Goal: Task Accomplishment & Management: Manage account settings

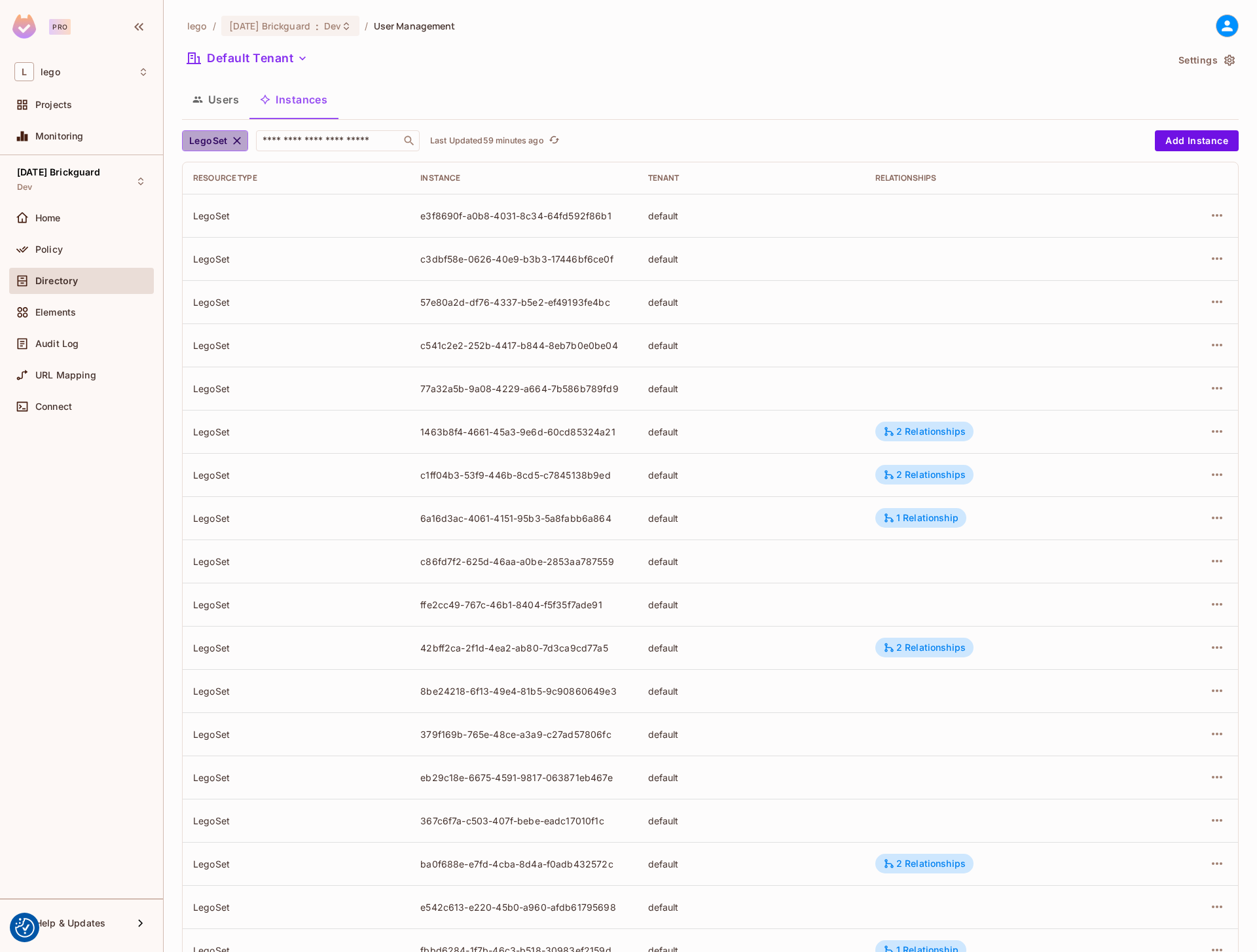
click at [231, 132] on button "LegoSet" at bounding box center [215, 140] width 66 height 21
click at [237, 201] on icon at bounding box center [243, 201] width 12 height 9
click at [236, 143] on icon "button" at bounding box center [236, 140] width 13 height 13
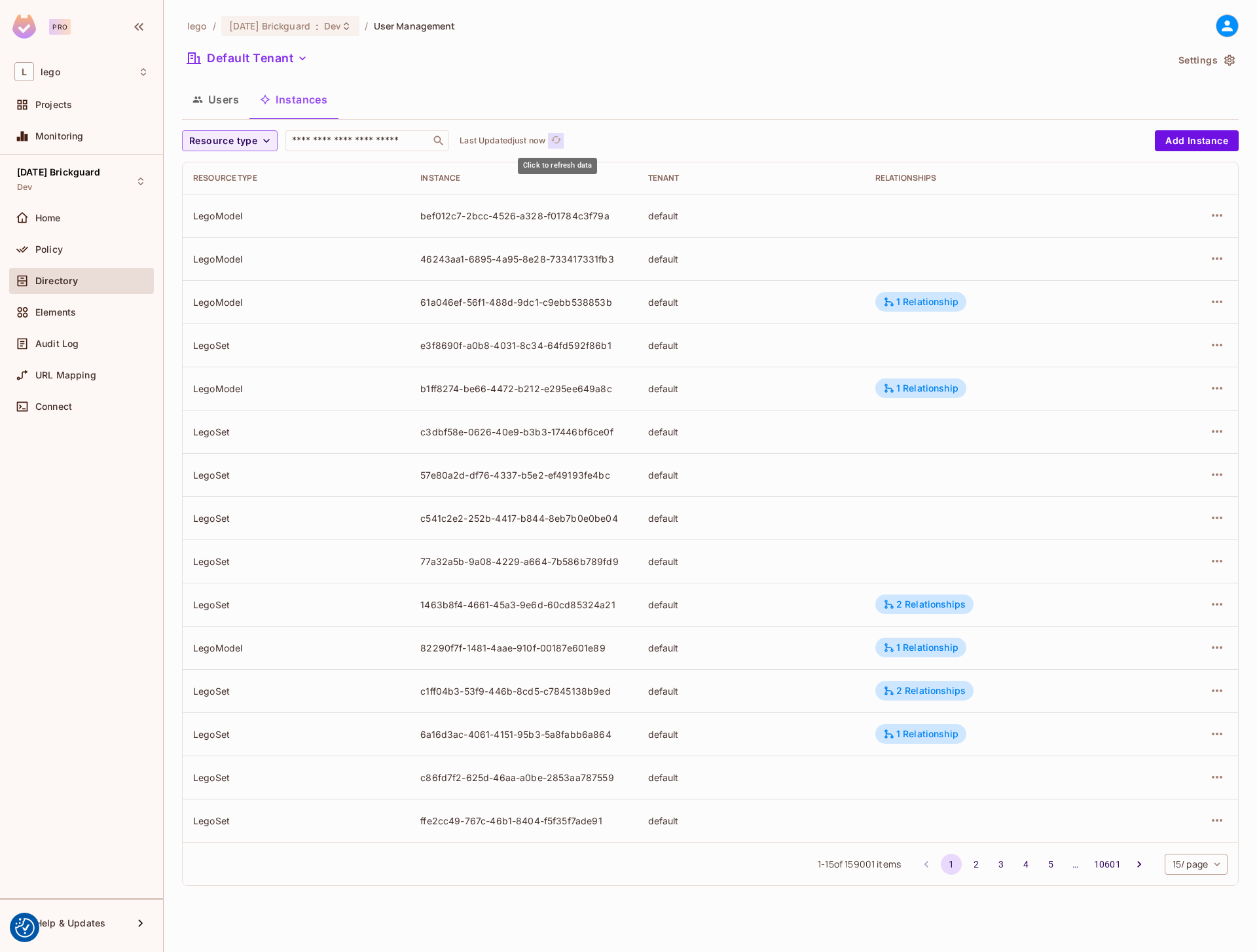
click at [564, 138] on button "Click to refresh data" at bounding box center [556, 141] width 16 height 16
click at [542, 143] on p "Last Updated 1 minute ago" at bounding box center [511, 141] width 102 height 11
click at [1220, 213] on icon "button" at bounding box center [1218, 216] width 16 height 16
click at [1146, 273] on div "Edit Attributes" at bounding box center [1121, 274] width 65 height 13
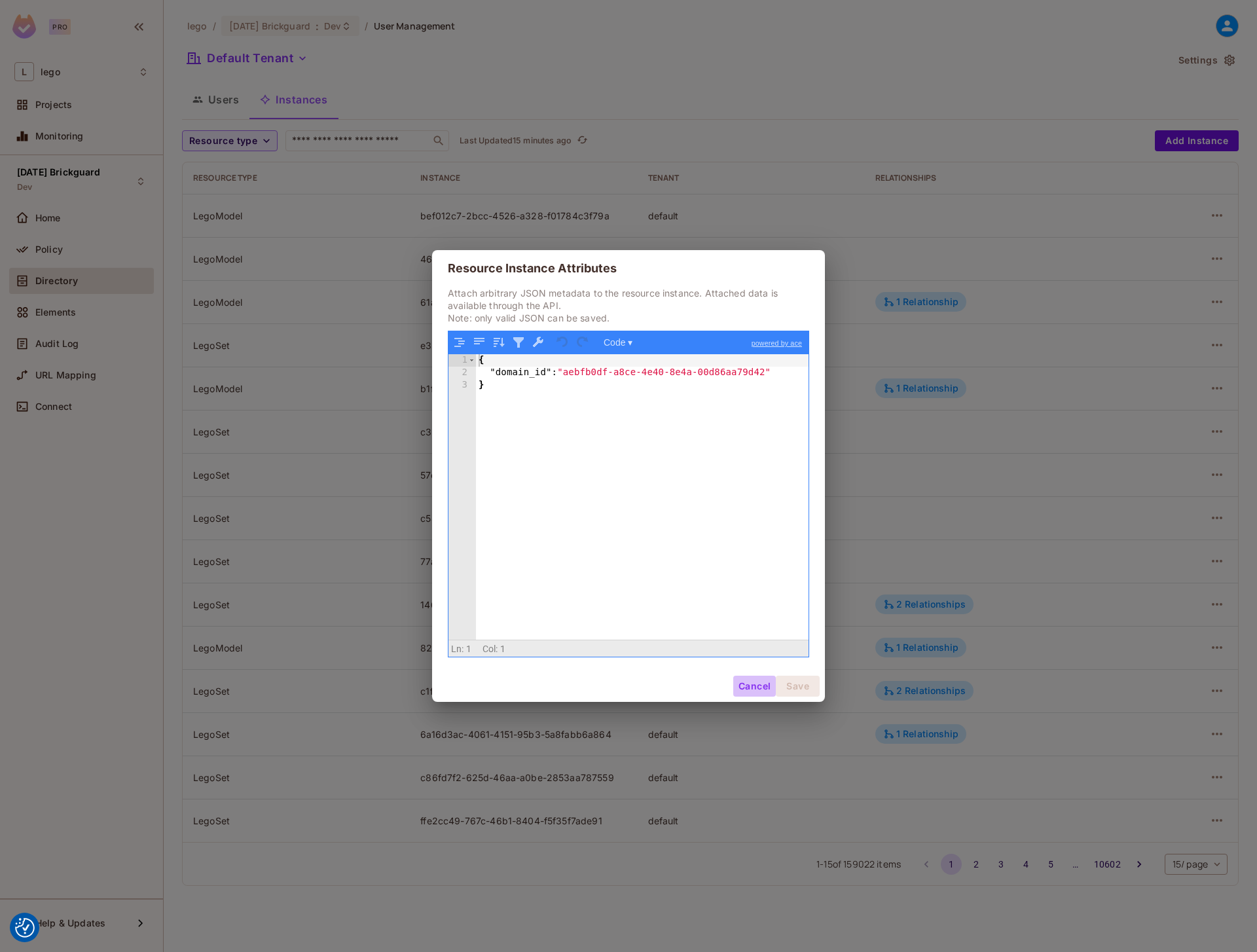
click at [750, 688] on button "Cancel" at bounding box center [754, 685] width 42 height 21
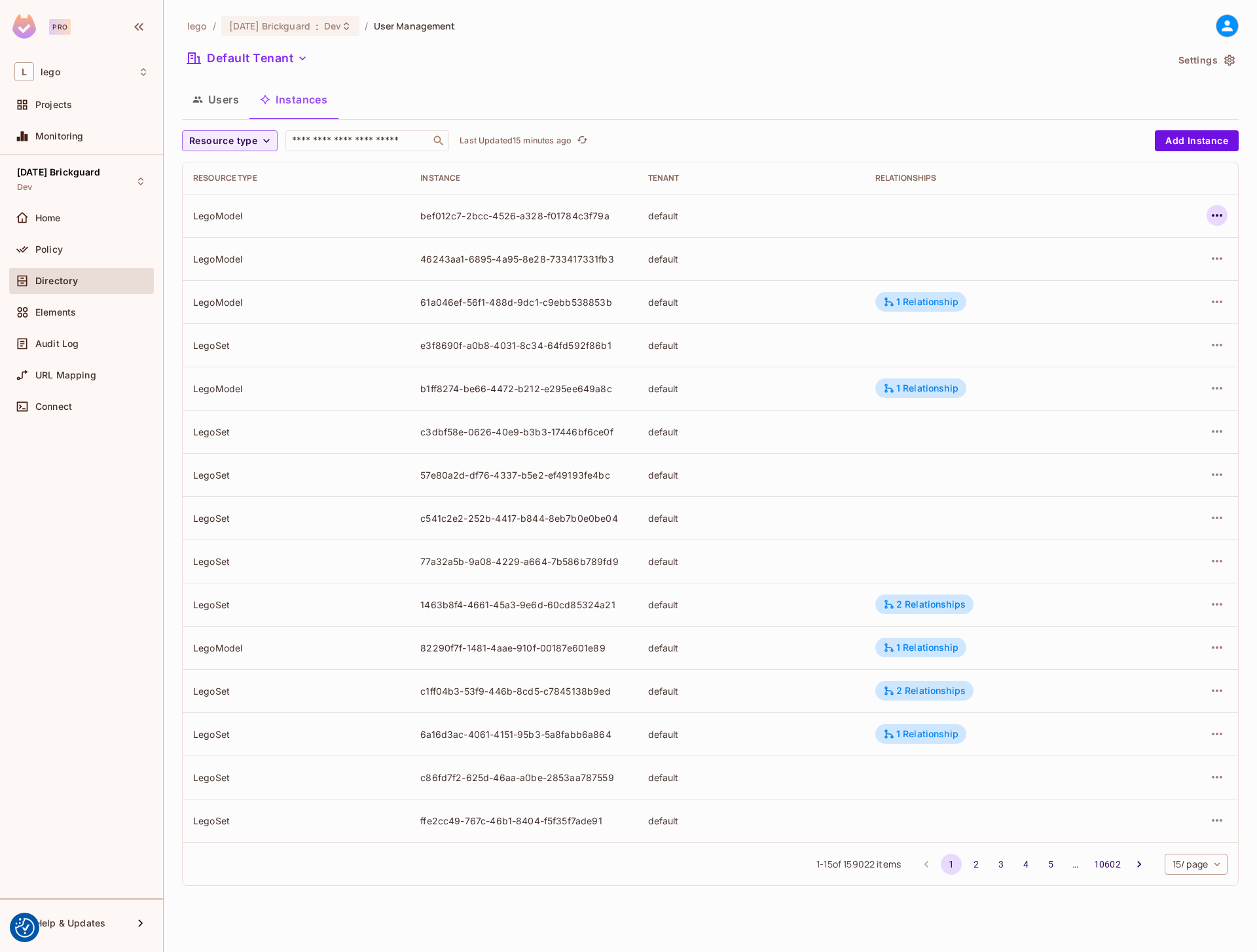
click at [1213, 212] on icon "button" at bounding box center [1218, 216] width 16 height 16
click at [1117, 279] on div "Edit Attributes" at bounding box center [1121, 274] width 65 height 13
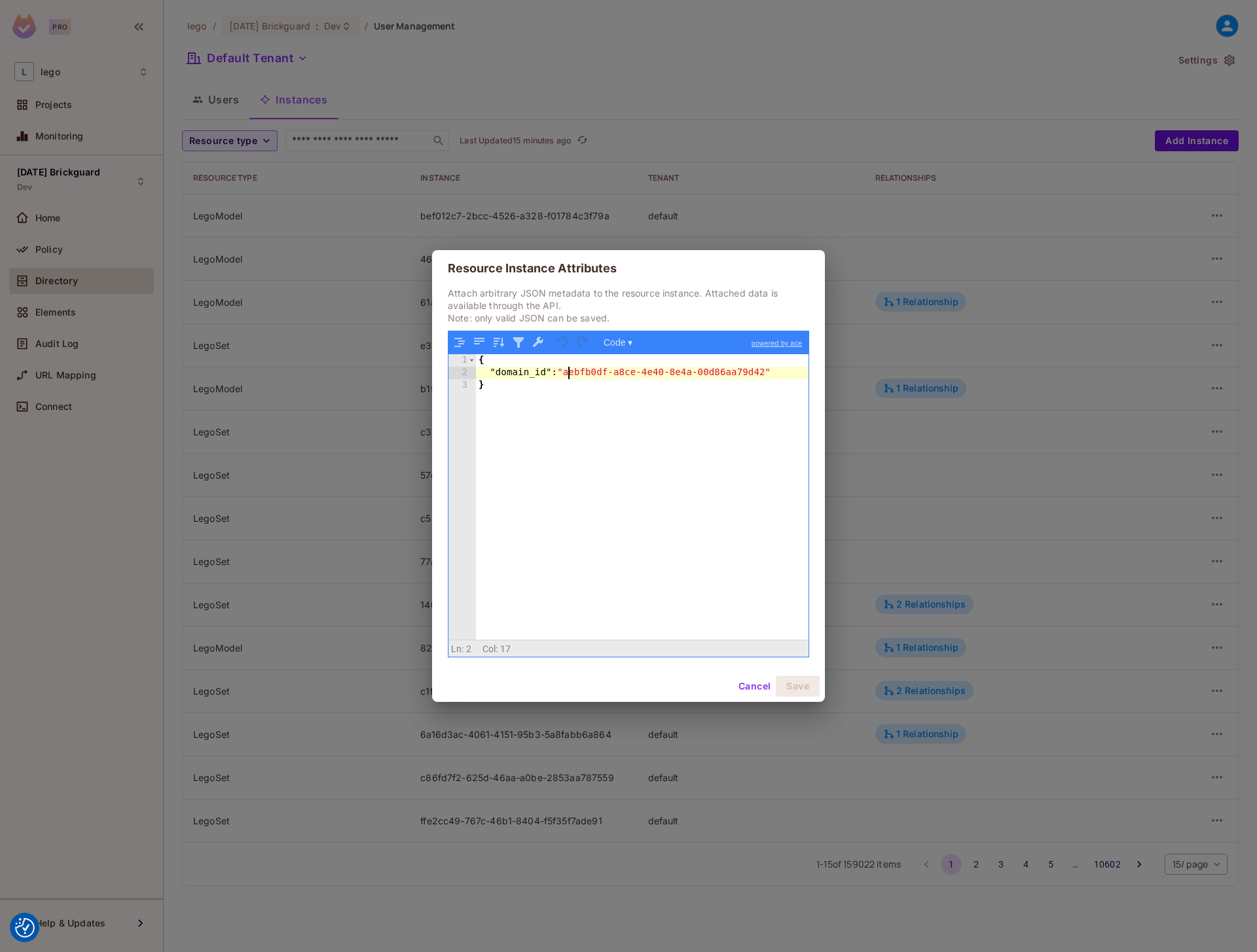
click at [568, 374] on div "{ "domain_id" : "aebfb0df-a8ce-4e40-8e4a-00d86aa79d42" }" at bounding box center [643, 509] width 333 height 310
click at [770, 370] on div "{ "domain_id" : "aebfb0df-a8ce-4e40-8e4a-00d86aa79d42" }" at bounding box center [643, 509] width 333 height 310
click at [566, 369] on div "{ "domain_id" : "aebfb0df-a8ce-4e40-8e4a-00d86aa79d42" }" at bounding box center [643, 509] width 333 height 310
click at [751, 684] on button "Cancel" at bounding box center [754, 685] width 42 height 21
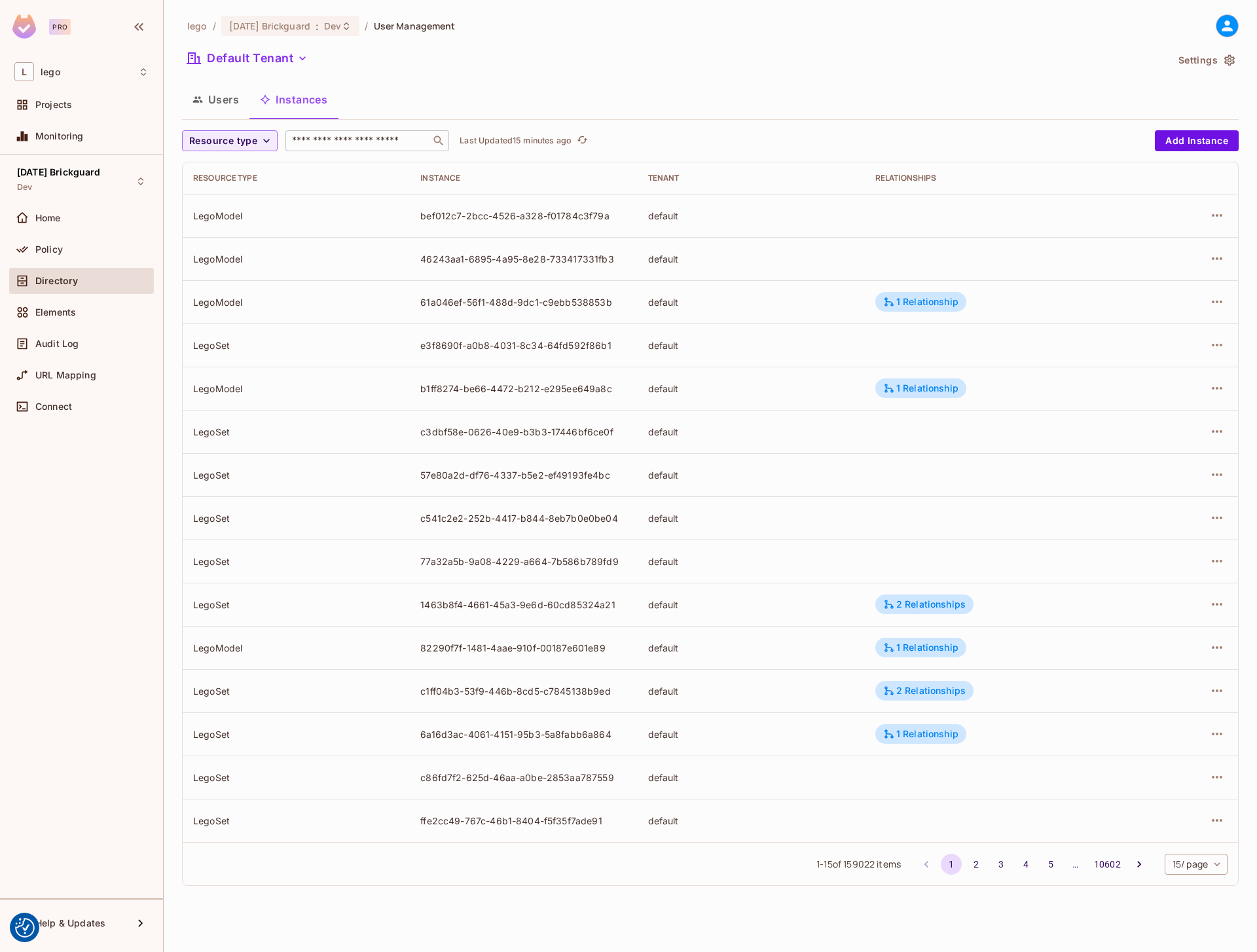
click at [356, 144] on input "text" at bounding box center [358, 140] width 138 height 13
paste input "**********"
type input "**********"
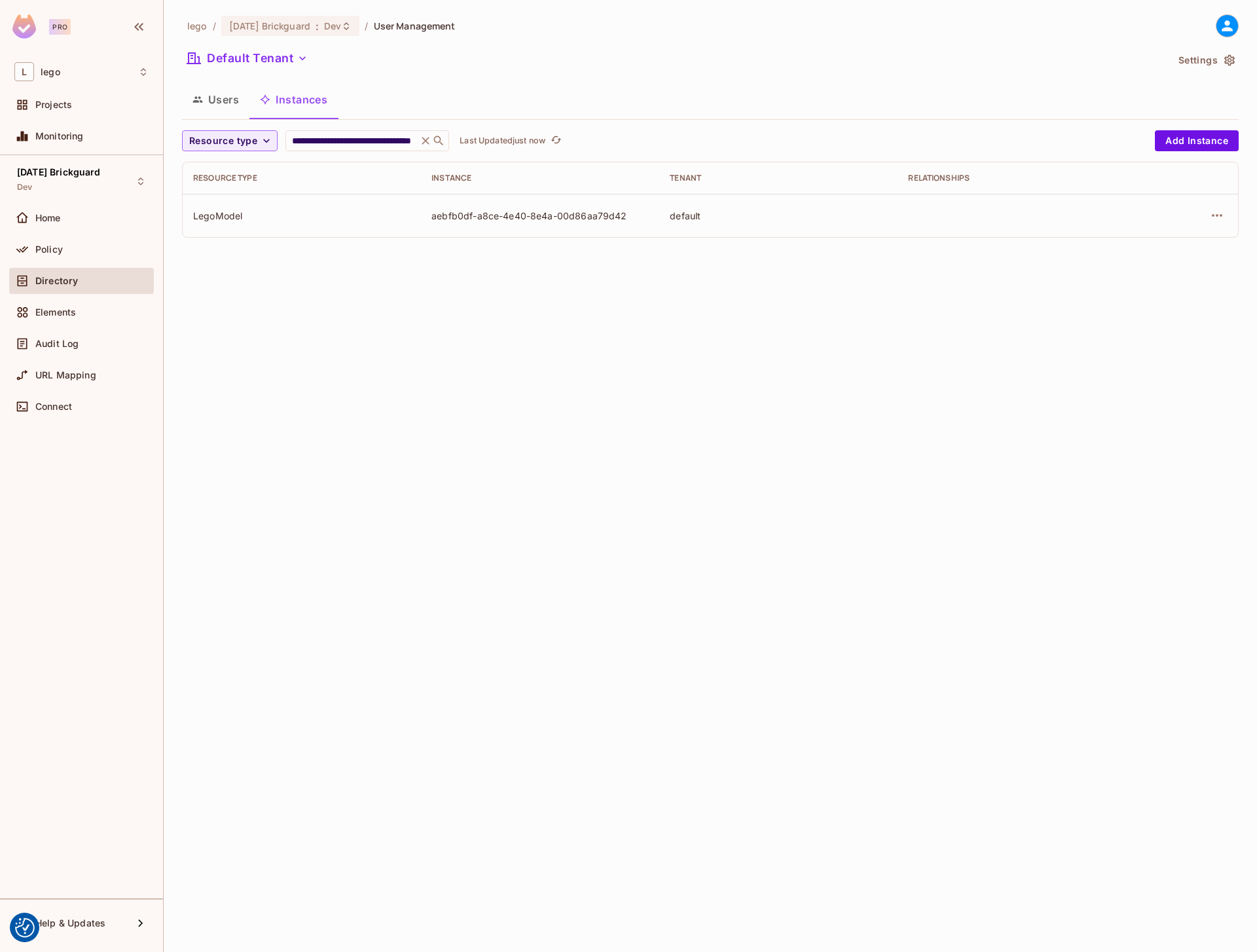
click at [538, 208] on td "aebfb0df-a8ce-4e40-8e4a-00d86aa79d42" at bounding box center [540, 216] width 238 height 43
click at [1217, 209] on icon "button" at bounding box center [1218, 216] width 16 height 16
click at [1127, 273] on div "Edit Attributes" at bounding box center [1121, 274] width 65 height 13
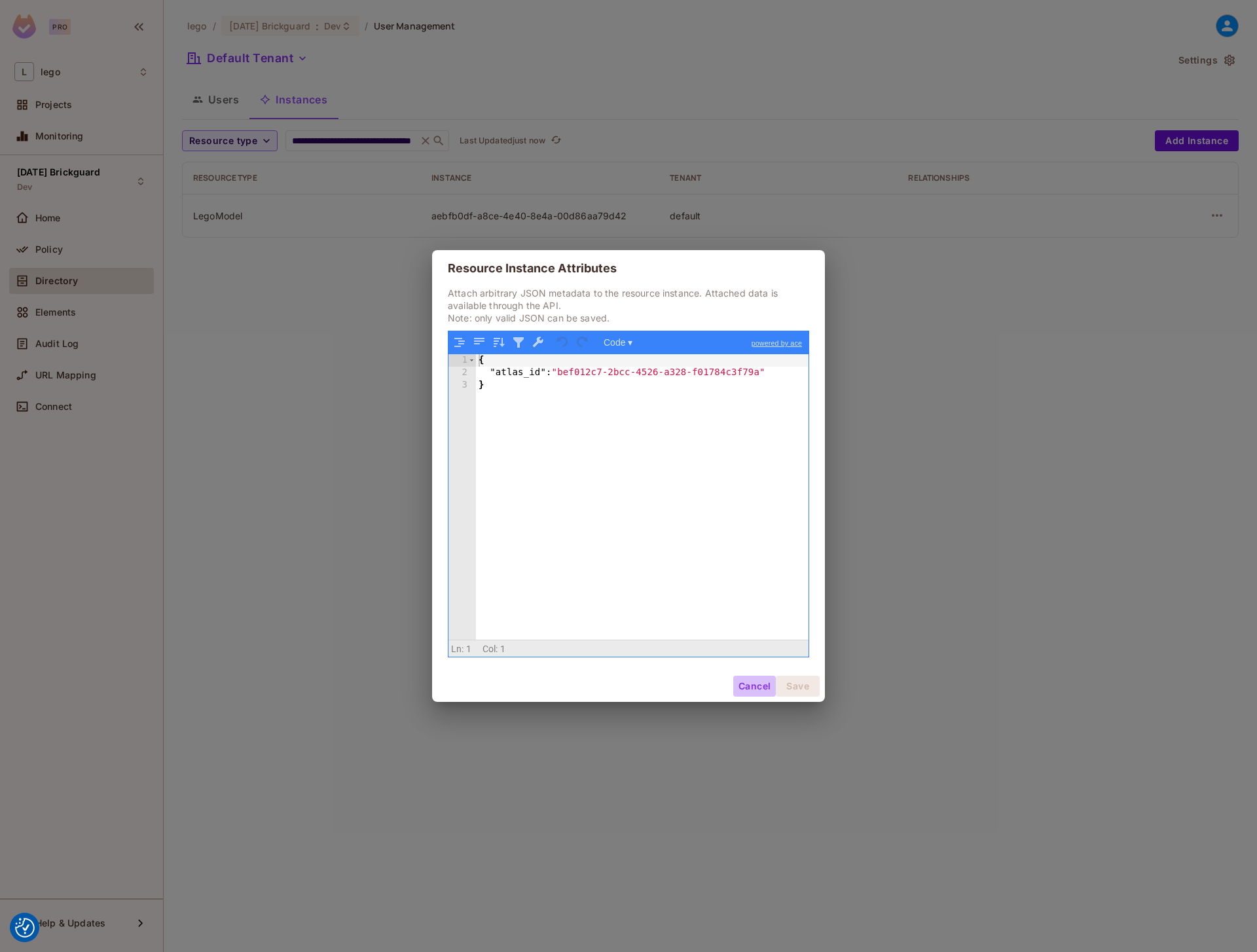
click at [745, 693] on button "Cancel" at bounding box center [754, 685] width 42 height 21
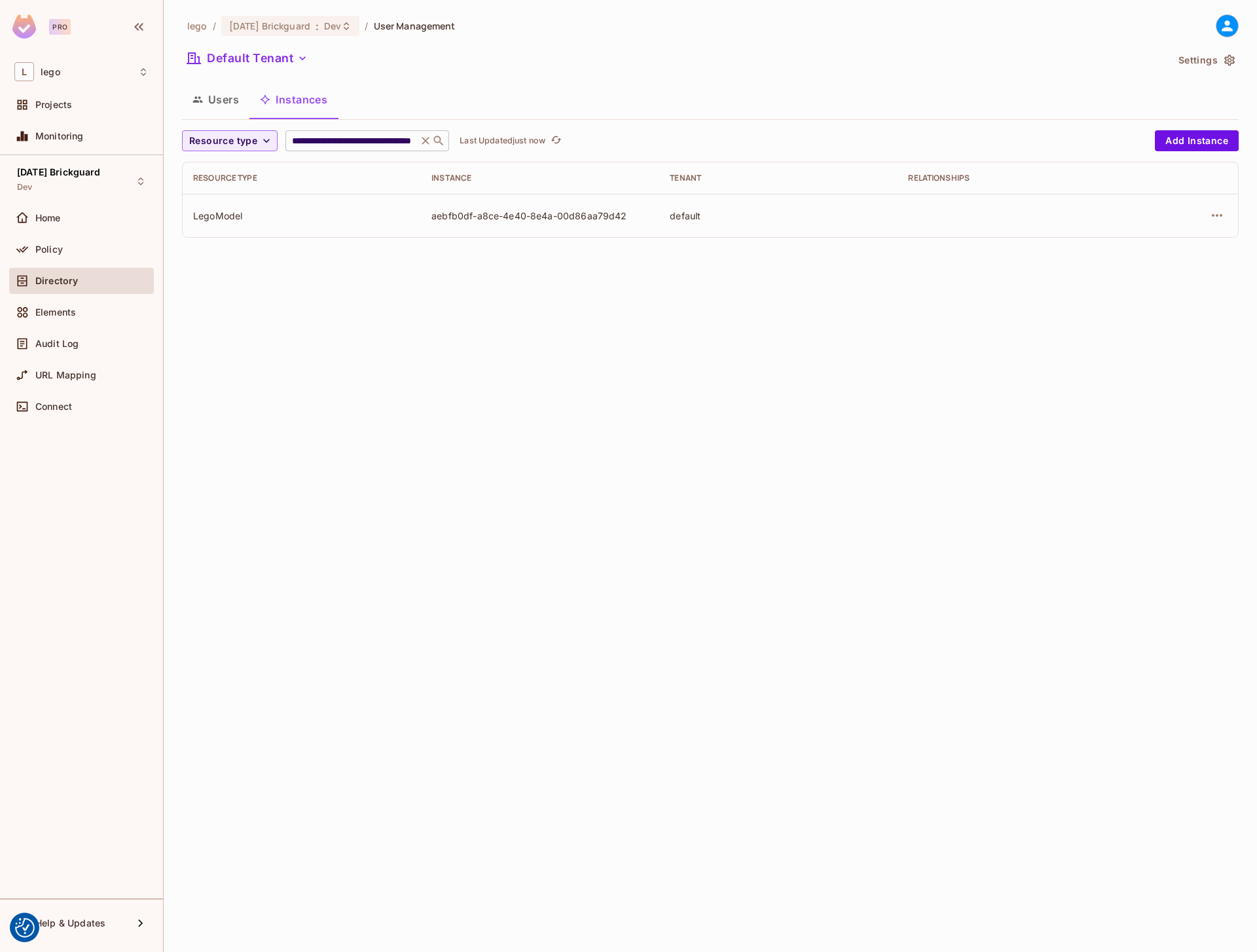
click at [425, 139] on icon at bounding box center [425, 140] width 13 height 13
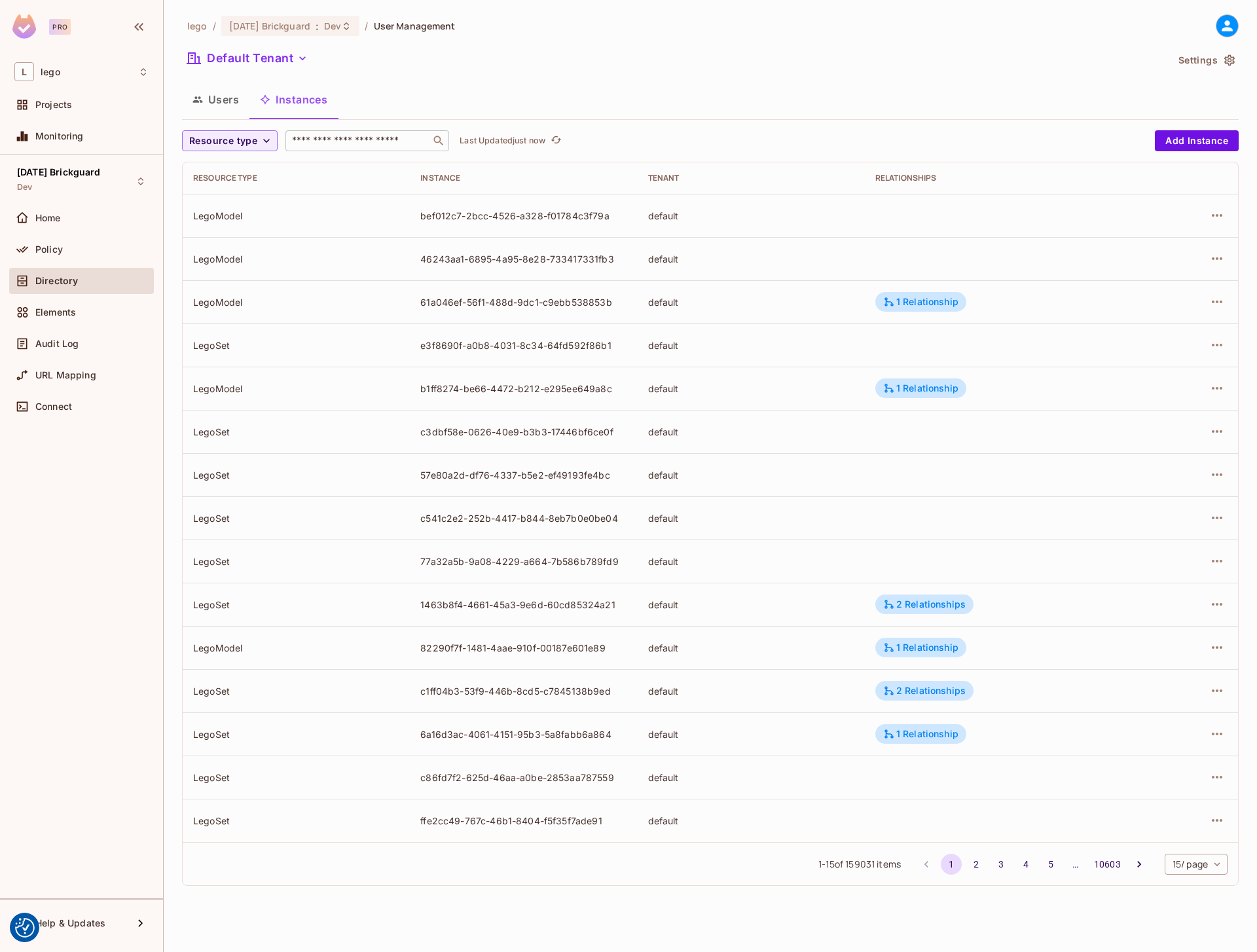
click at [370, 140] on input "text" at bounding box center [358, 140] width 138 height 13
paste input "**********"
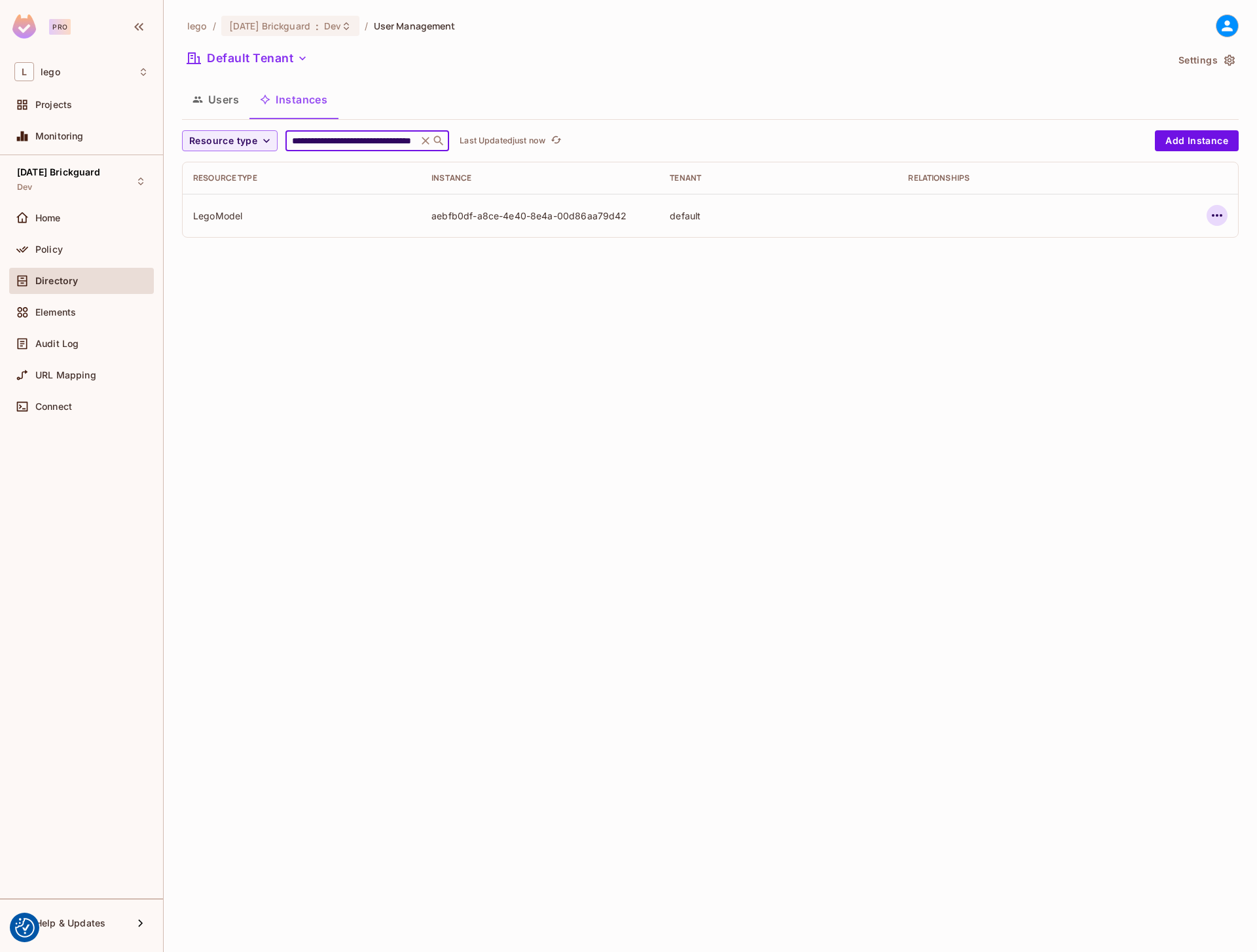
type input "**********"
click at [1217, 213] on icon "button" at bounding box center [1218, 216] width 16 height 16
click at [1089, 275] on div "Edit Attributes" at bounding box center [1121, 274] width 65 height 13
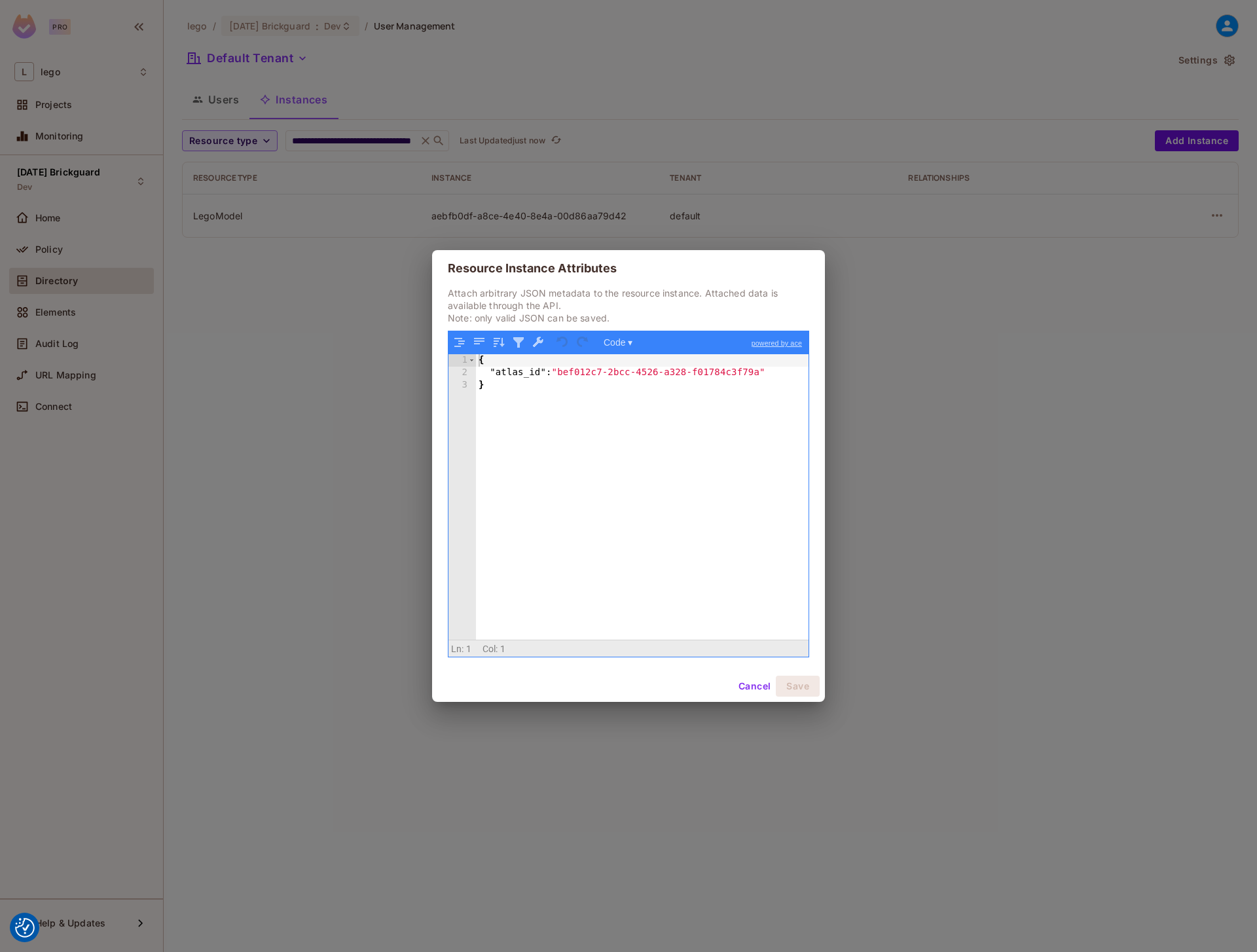
click at [562, 371] on div "{ "atlas_id" : "bef012c7-2bcc-4526-a328-f01784c3f79a" }" at bounding box center [643, 509] width 333 height 310
click at [736, 433] on div "{ "atlas_id" : "bef012c7-2bcc-4526-a328-f01784c3f79a" }" at bounding box center [643, 509] width 333 height 310
